Goal: Navigation & Orientation: Find specific page/section

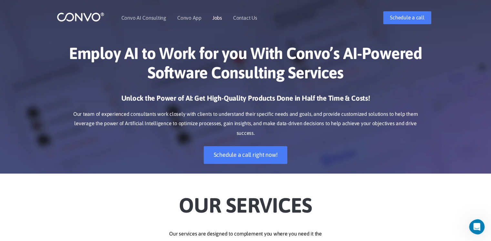
click at [217, 18] on link "Jobs" at bounding box center [218, 17] width 10 height 5
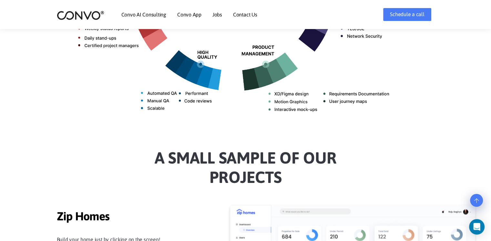
scroll to position [253, 0]
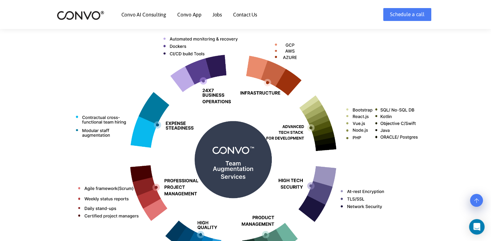
click at [217, 15] on link "Jobs" at bounding box center [218, 14] width 10 height 5
